Goal: Find specific page/section: Find specific page/section

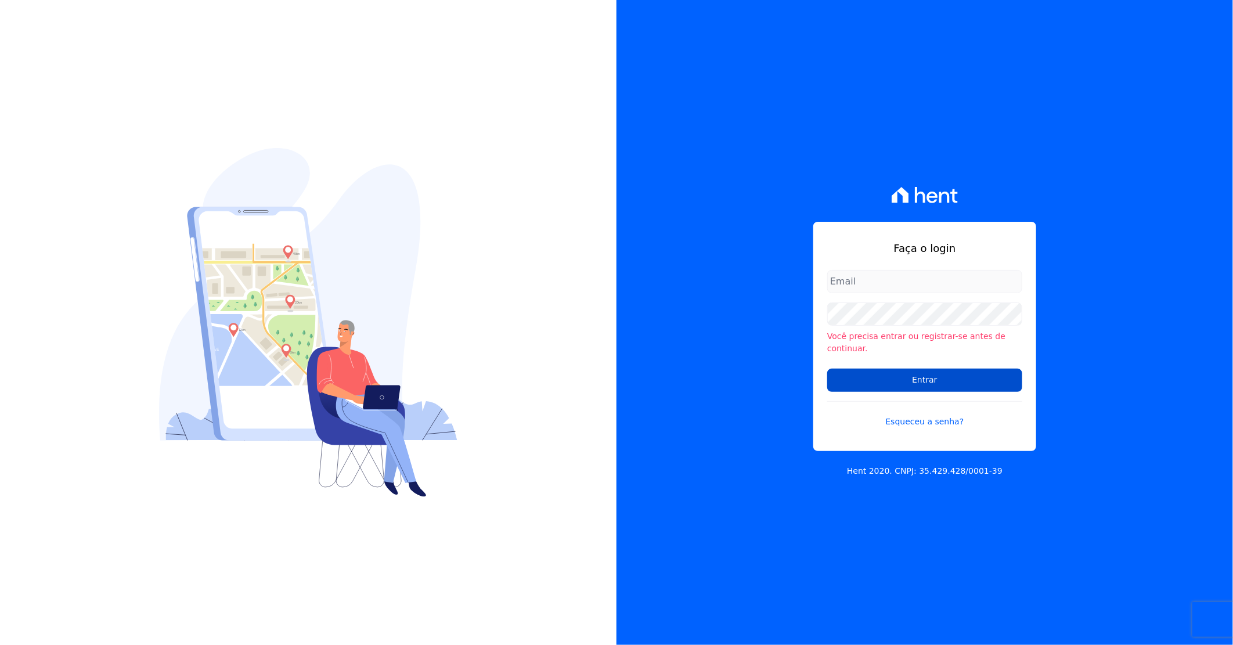
type input "darla@celinaguimaraes.com.br"
click at [854, 369] on input "Entrar" at bounding box center [924, 380] width 195 height 23
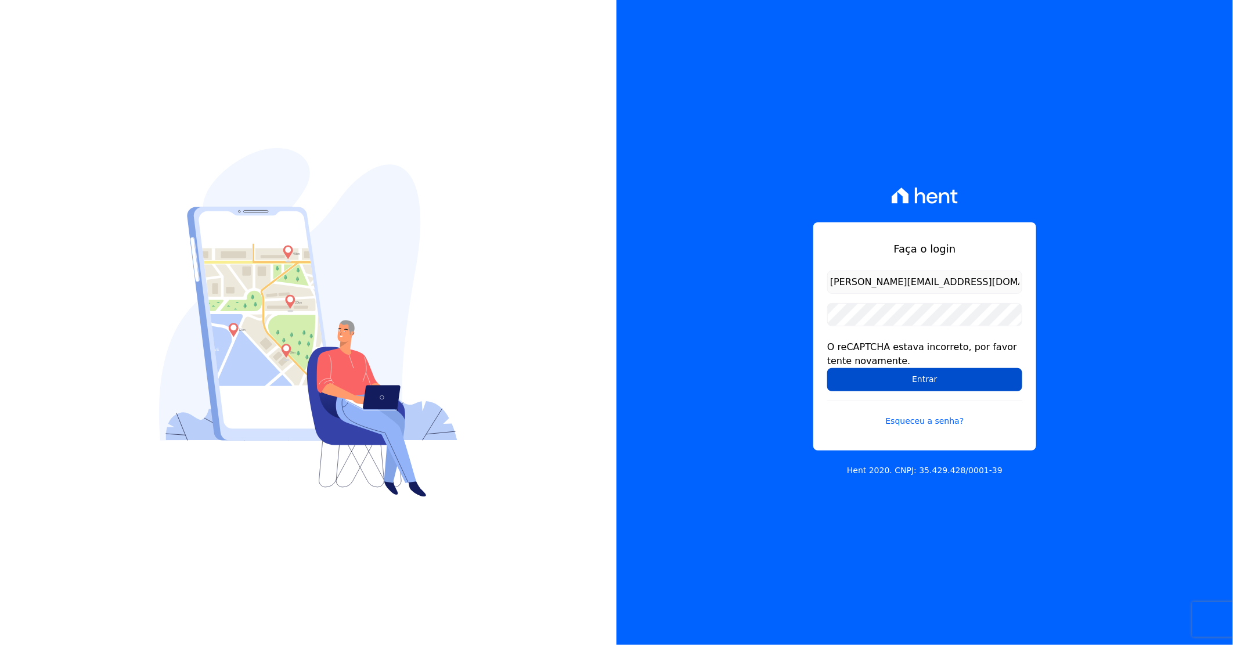
click at [912, 384] on input "Entrar" at bounding box center [924, 379] width 195 height 23
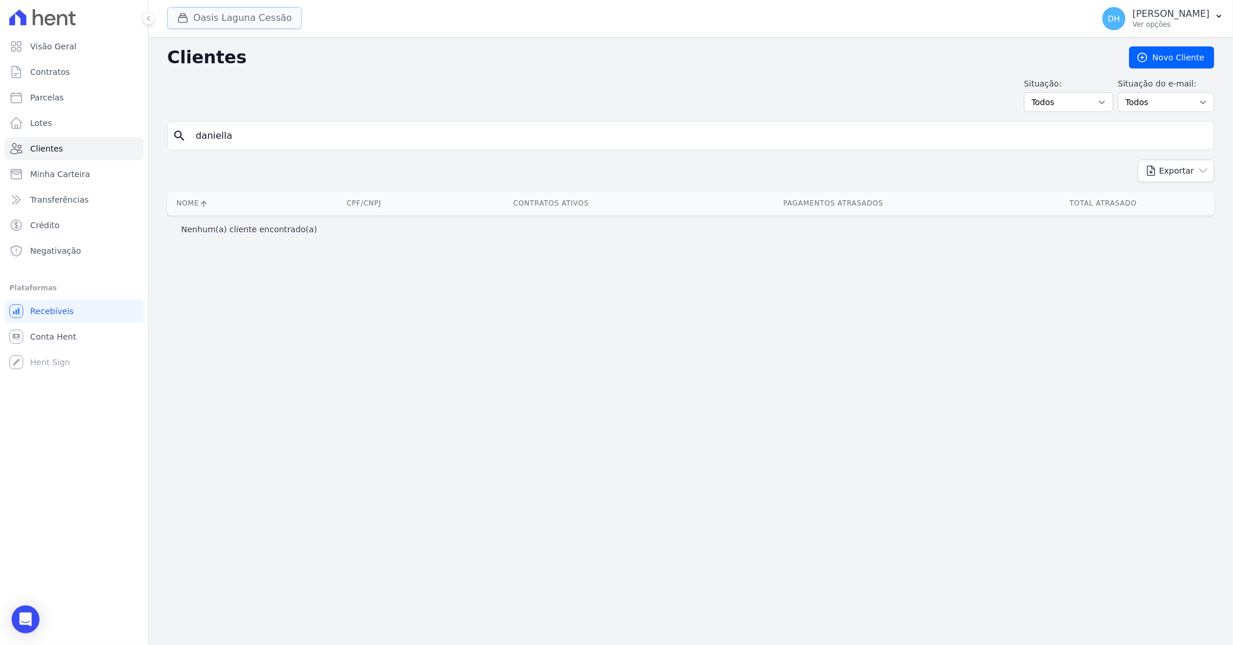
click at [236, 26] on button "Oasis Laguna Cessão" at bounding box center [234, 18] width 135 height 22
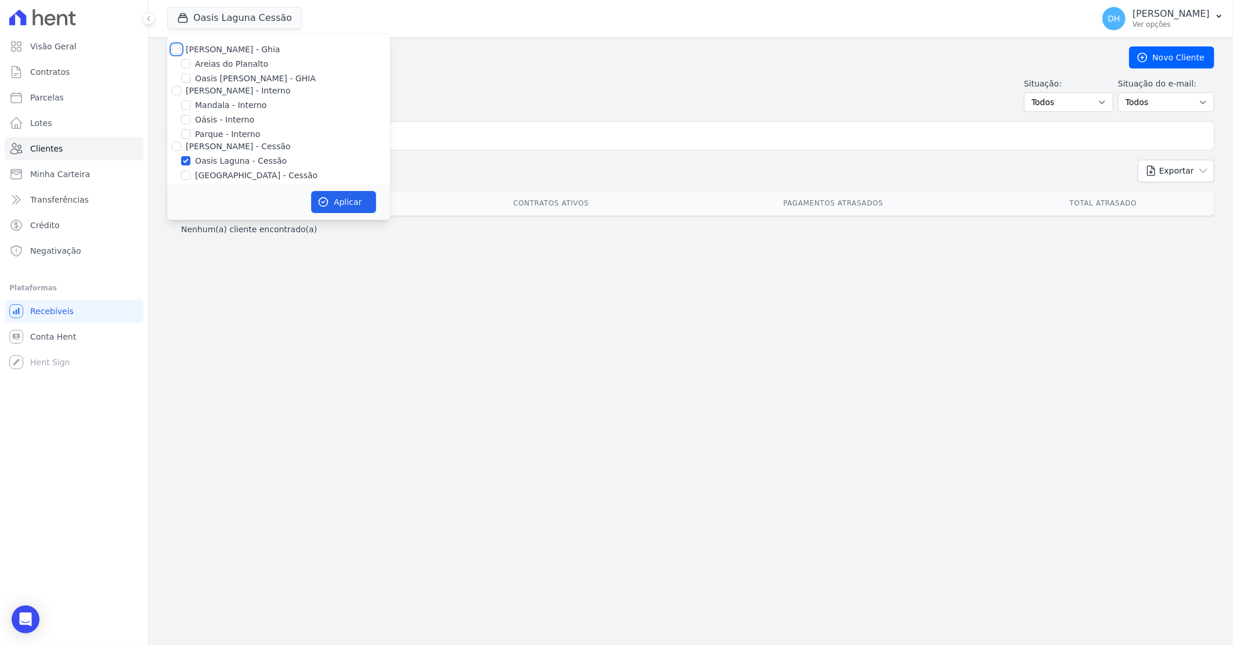
click at [180, 51] on input "[PERSON_NAME] - Ghia" at bounding box center [176, 49] width 9 height 9
checkbox input "true"
click at [176, 91] on input "[PERSON_NAME] - Interno" at bounding box center [176, 90] width 9 height 9
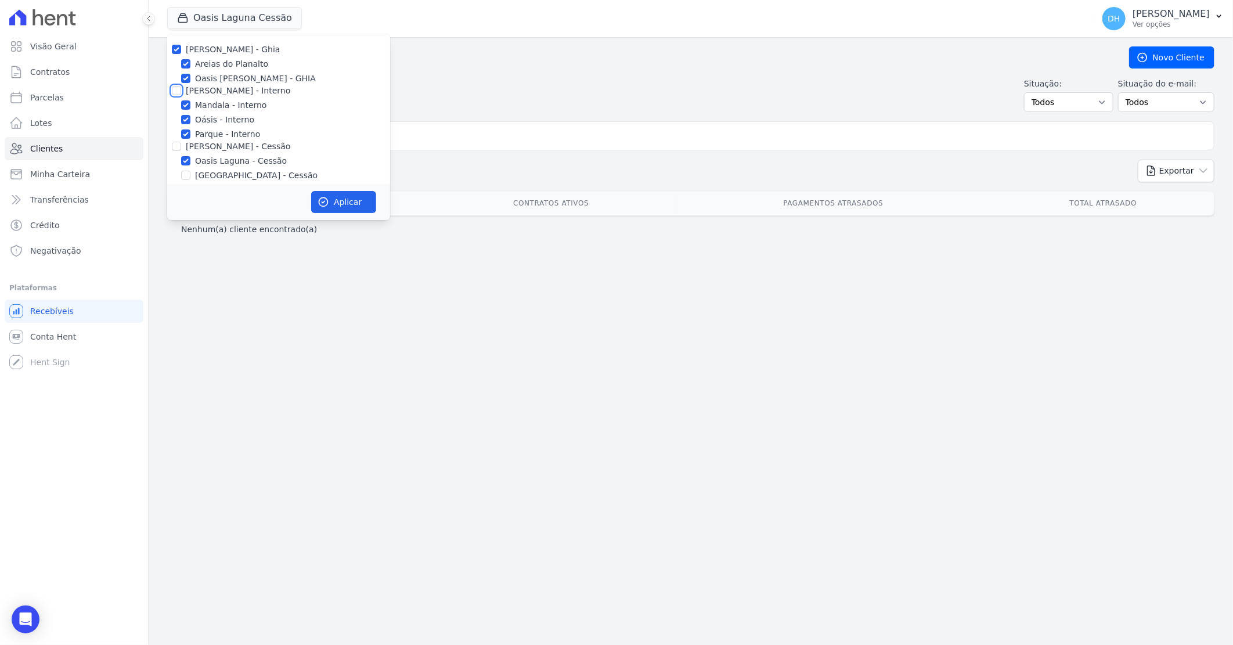
checkbox input "true"
click at [176, 147] on input "[PERSON_NAME] - Cessão" at bounding box center [176, 146] width 9 height 9
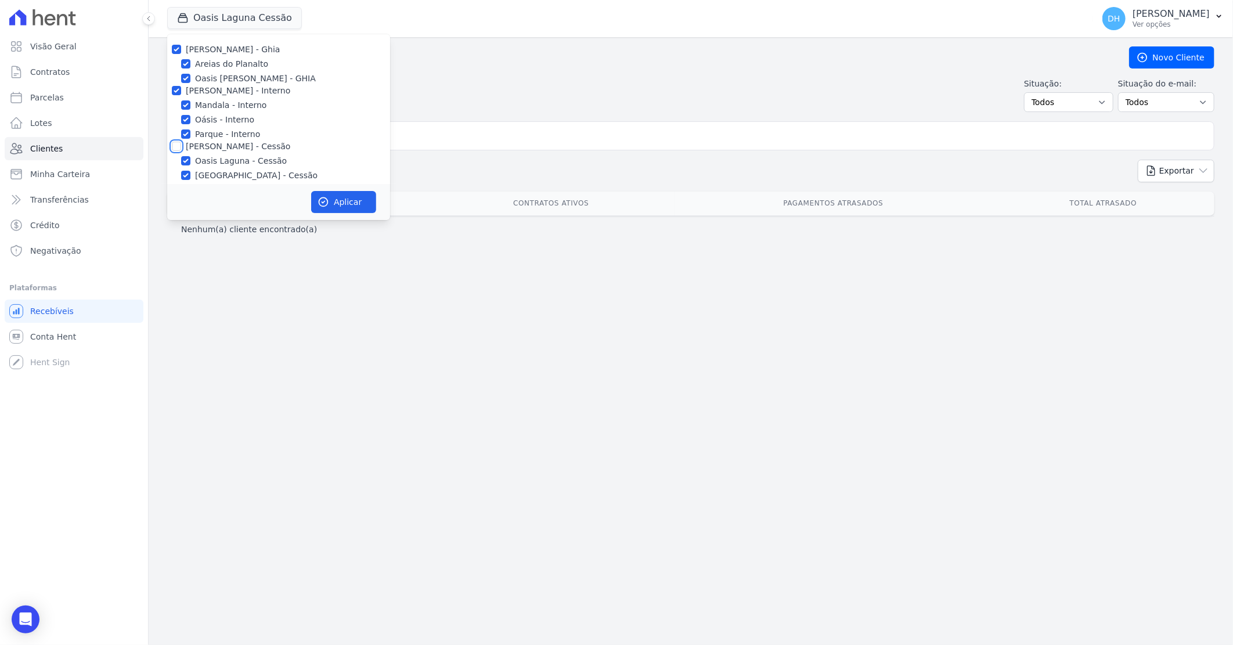
checkbox input "true"
click at [176, 97] on input "[PERSON_NAME] - LBA" at bounding box center [176, 95] width 9 height 9
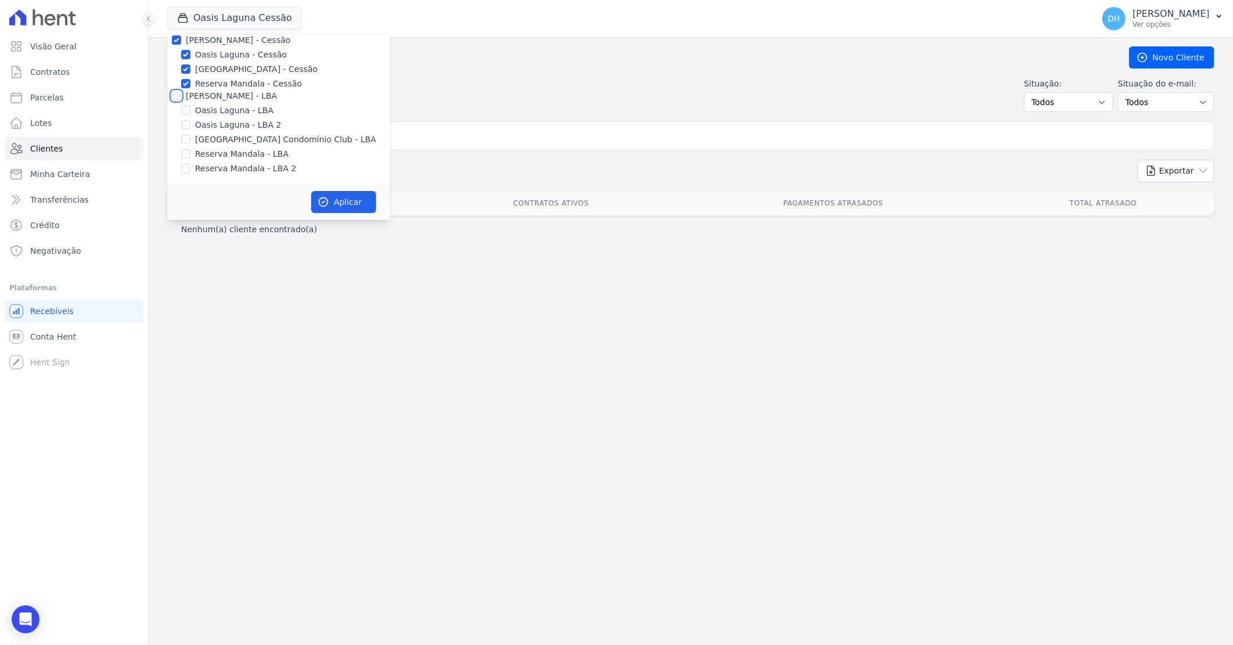
checkbox input "true"
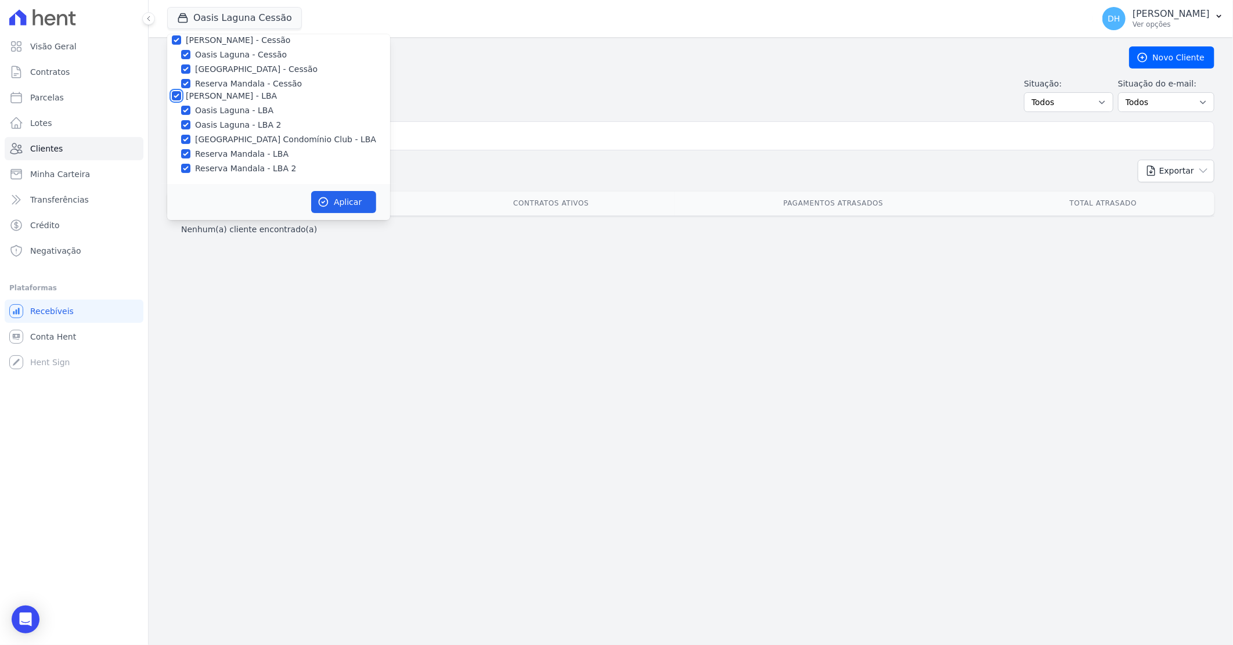
checkbox input "true"
click at [337, 205] on button "Aplicar" at bounding box center [343, 202] width 65 height 22
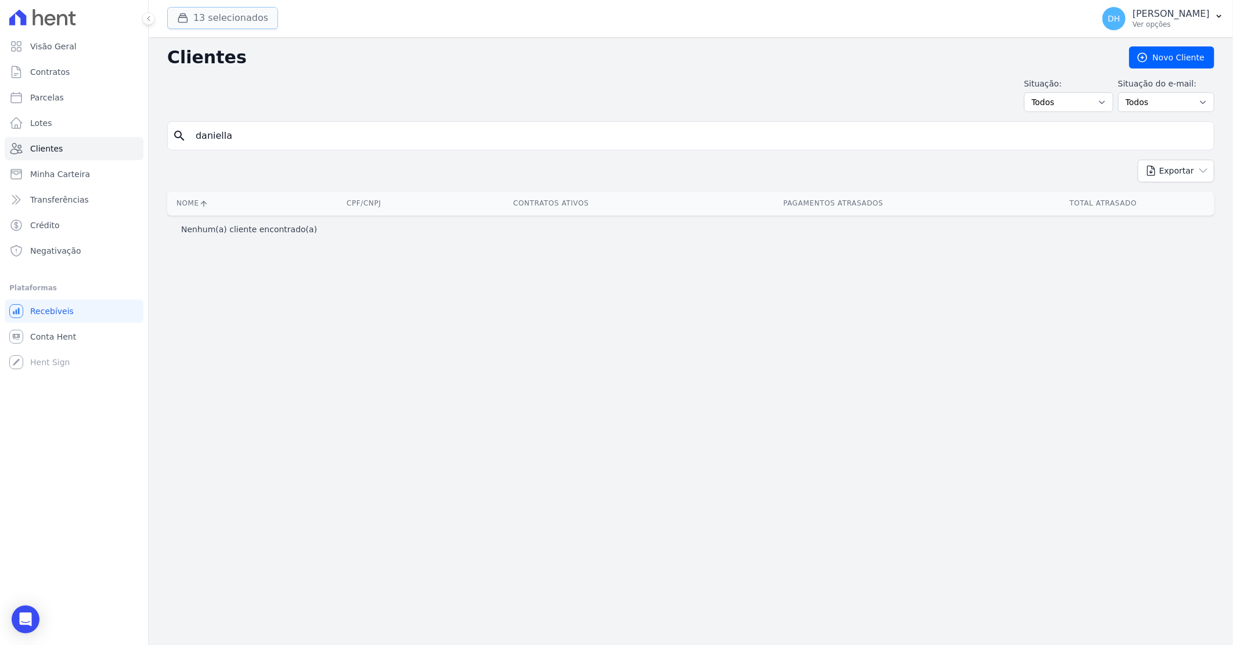
click at [244, 20] on button "13 selecionados" at bounding box center [222, 18] width 111 height 22
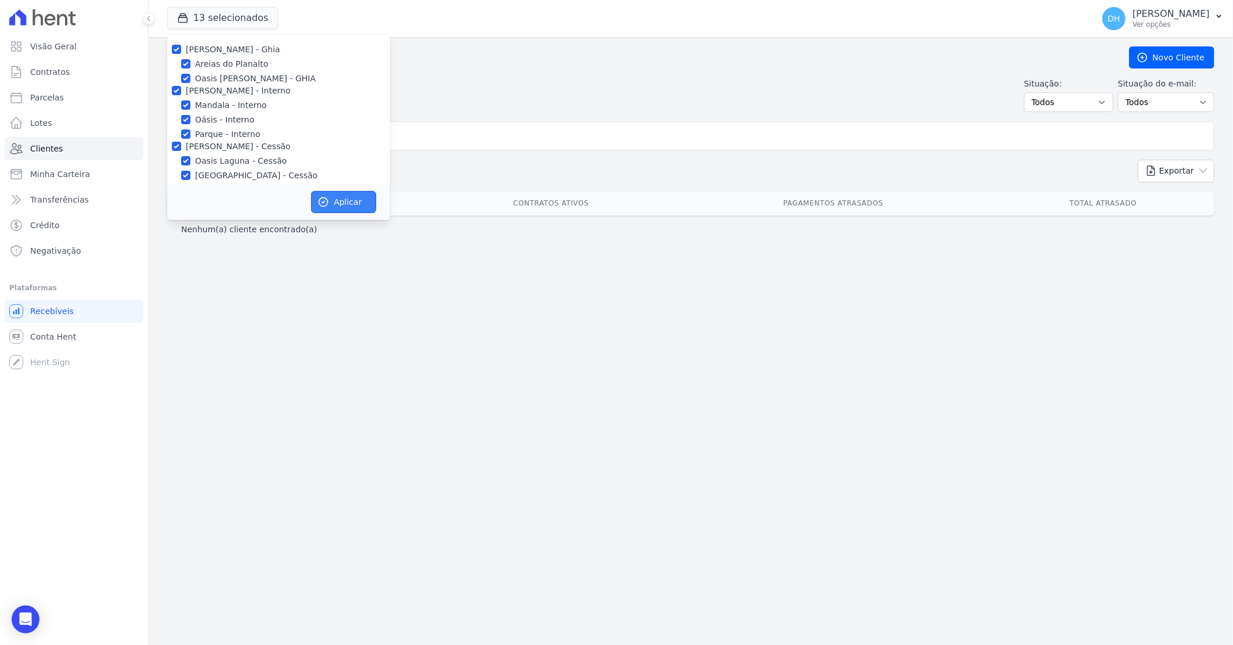
click at [352, 199] on button "Aplicar" at bounding box center [343, 202] width 65 height 22
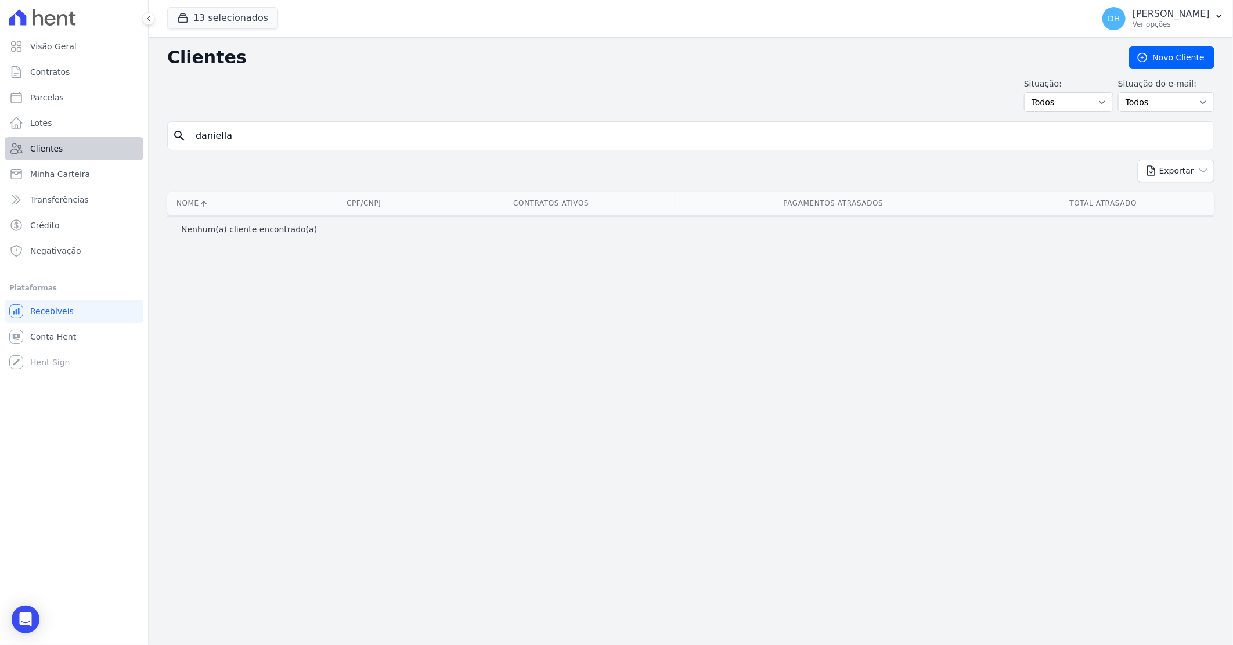
drag, startPoint x: 190, startPoint y: 139, endPoint x: 134, endPoint y: 149, distance: 57.1
click at [134, 149] on div "Visão Geral Contratos [GEOGRAPHIC_DATA] Lotes Clientes Minha Carteira Transferê…" at bounding box center [616, 322] width 1233 height 645
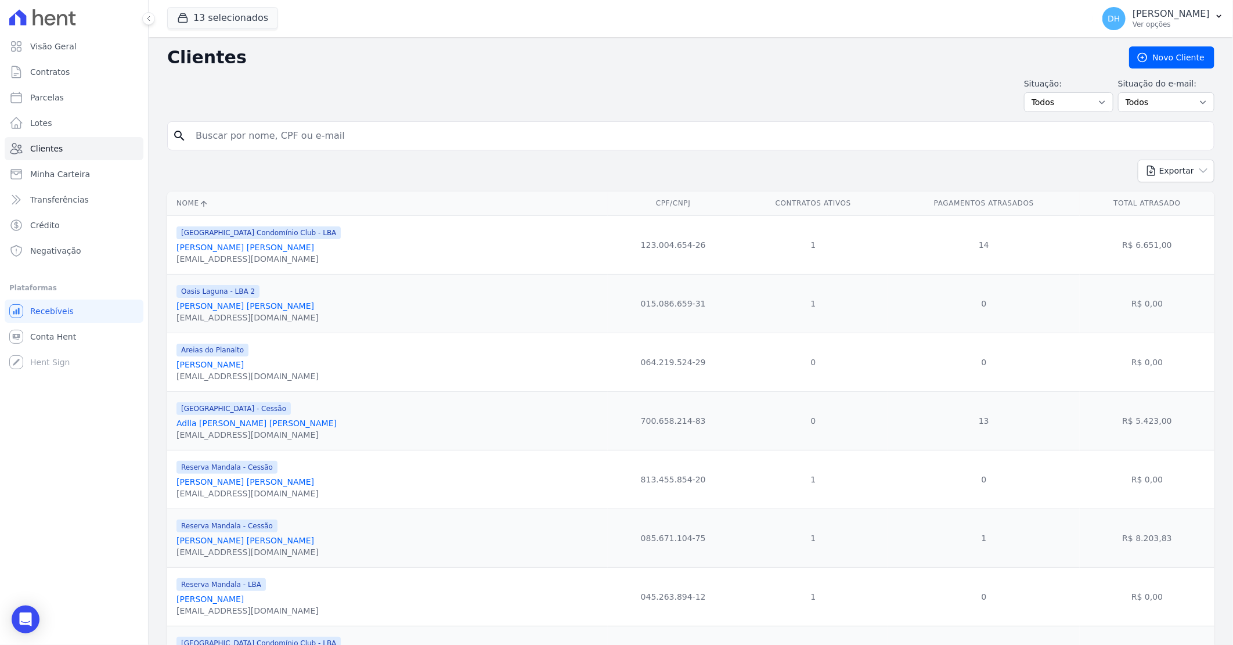
click at [219, 131] on input "search" at bounding box center [699, 135] width 1021 height 23
type input "viviane"
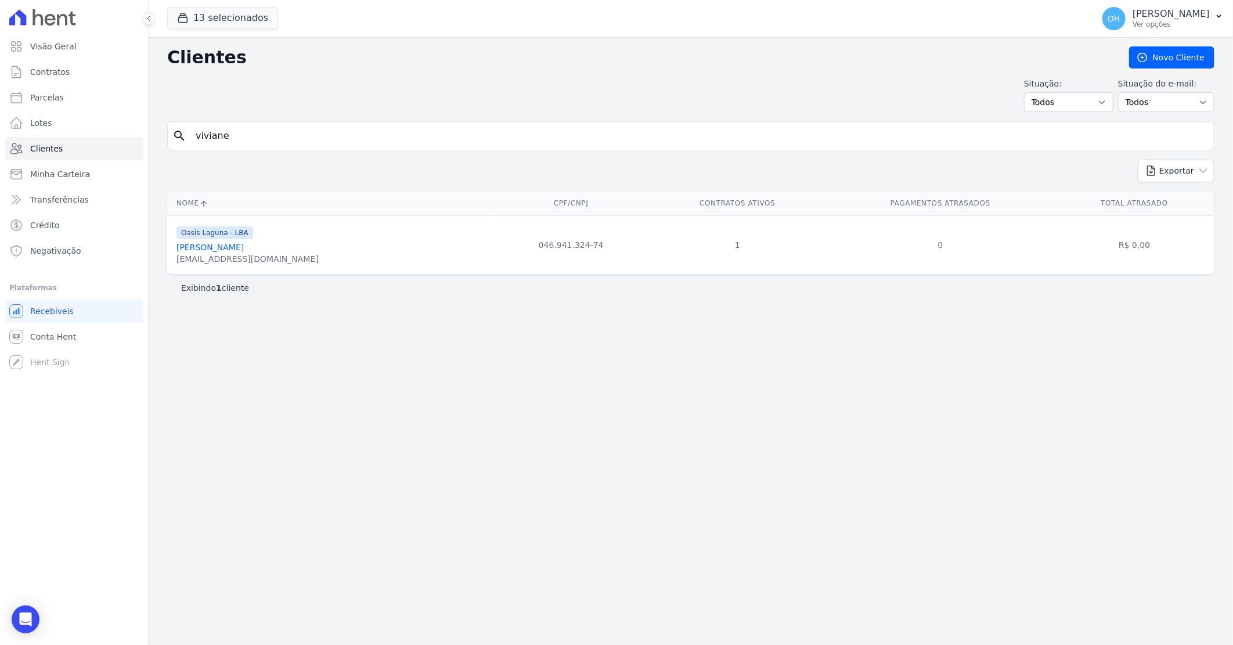
click at [224, 248] on link "[PERSON_NAME]" at bounding box center [210, 247] width 67 height 9
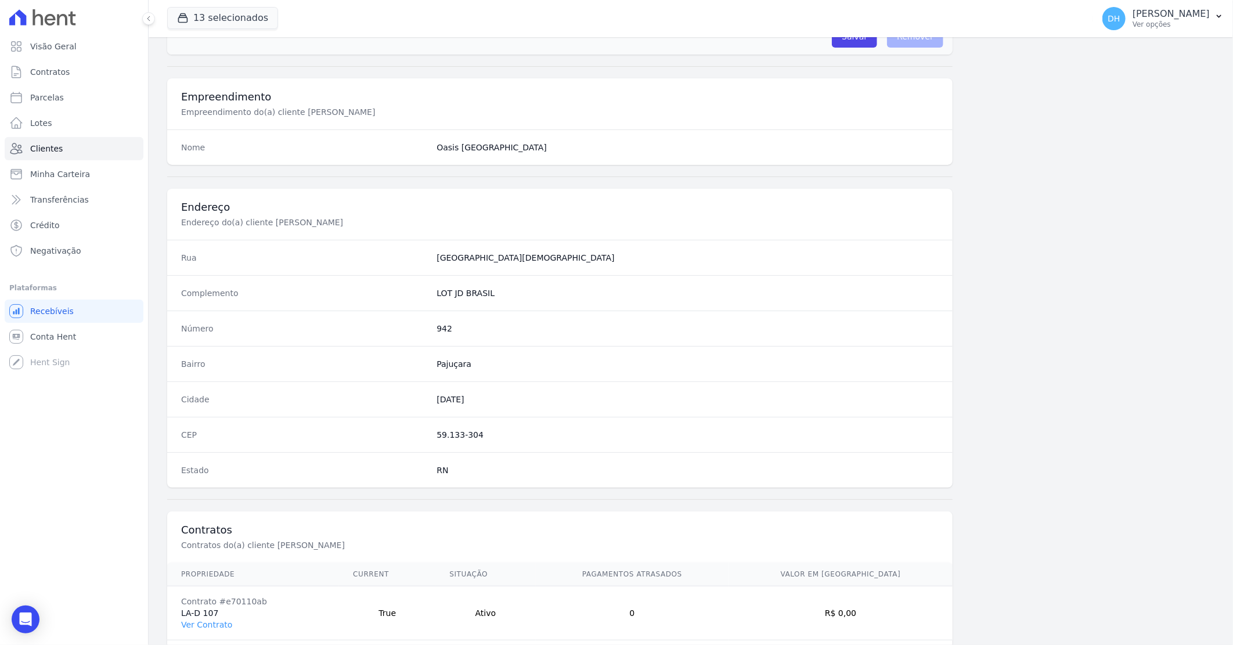
scroll to position [443, 0]
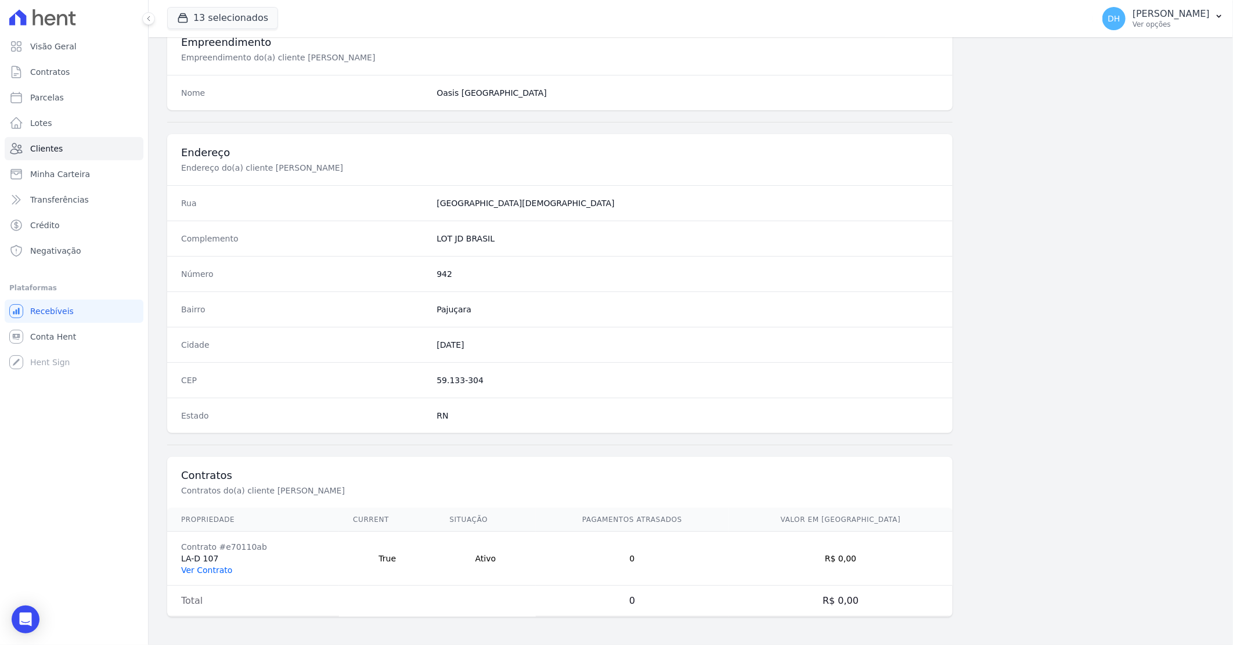
click at [218, 571] on link "Ver Contrato" at bounding box center [206, 570] width 51 height 9
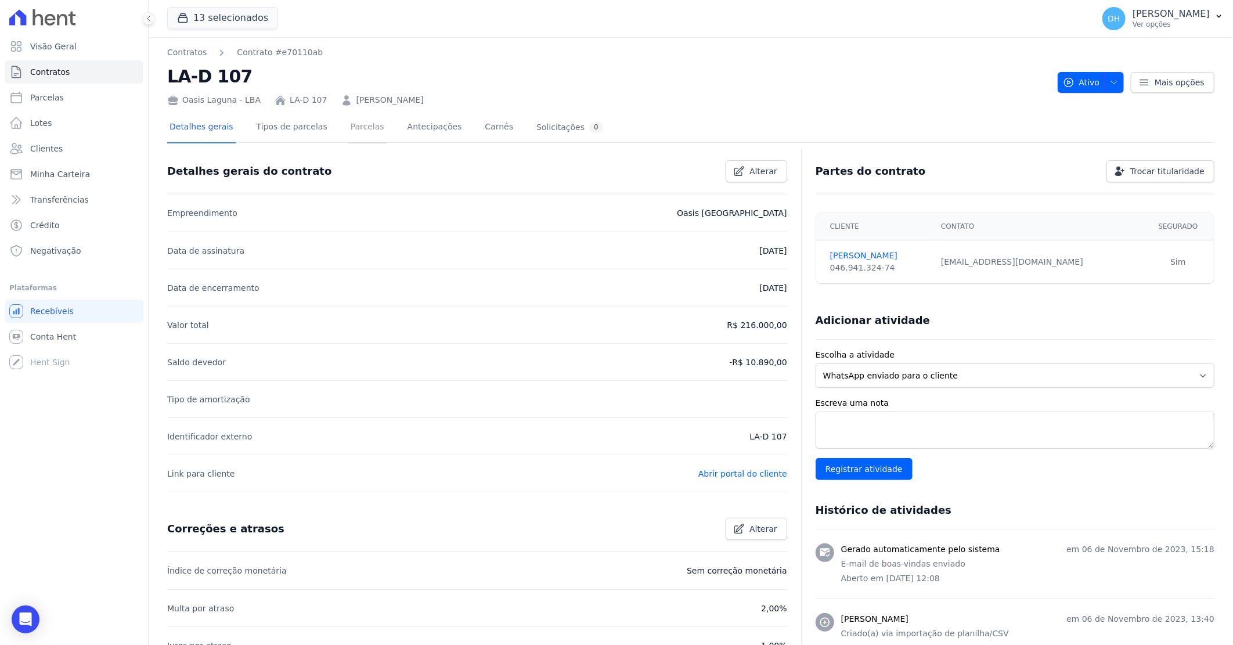
click at [356, 131] on link "Parcelas" at bounding box center [367, 128] width 38 height 31
